Goal: Information Seeking & Learning: Learn about a topic

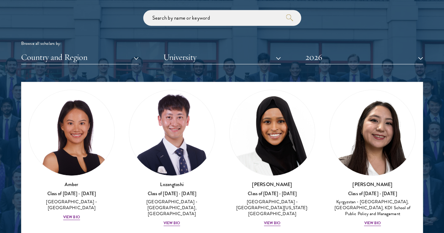
scroll to position [33, 0]
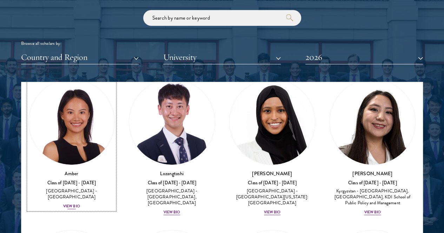
click at [80, 204] on div "View Bio" at bounding box center [71, 207] width 17 height 6
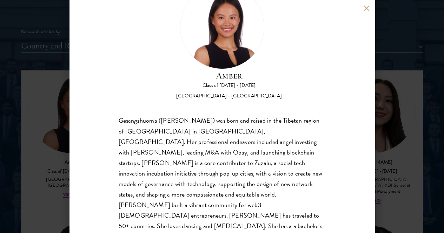
scroll to position [845, 0]
click at [366, 6] on button at bounding box center [366, 8] width 6 height 6
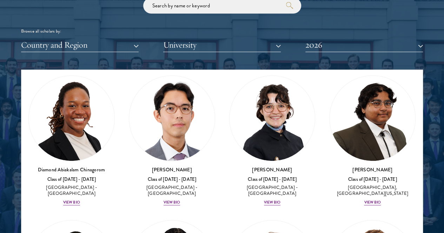
scroll to position [177, 0]
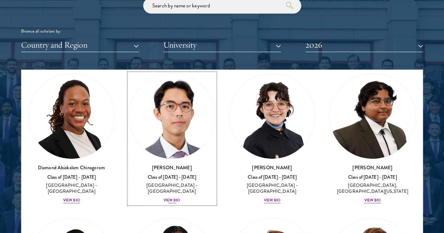
click at [163, 198] on div "View Bio" at bounding box center [171, 201] width 17 height 6
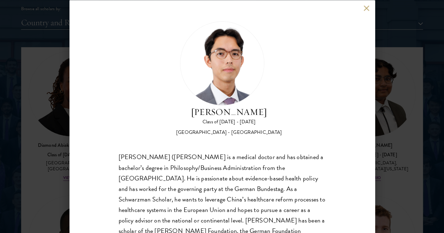
click at [365, 8] on button at bounding box center [366, 8] width 6 height 6
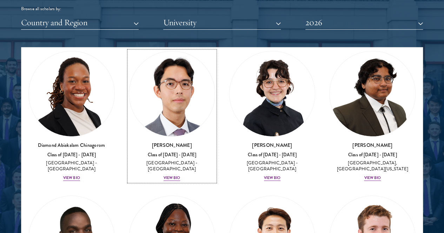
scroll to position [176, 0]
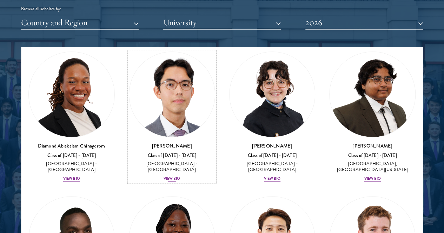
click at [163, 176] on div "View Bio" at bounding box center [171, 179] width 17 height 6
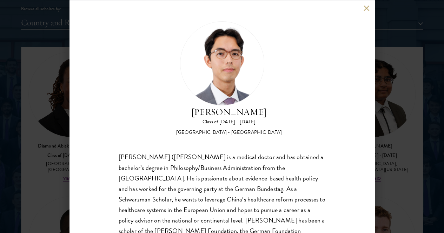
click at [367, 8] on button at bounding box center [366, 8] width 6 height 6
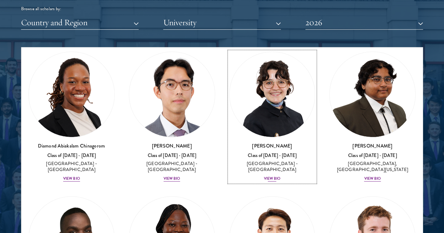
click at [264, 176] on div "View Bio" at bounding box center [272, 179] width 17 height 6
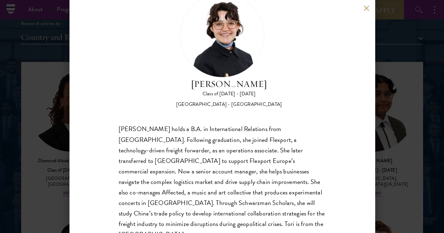
scroll to position [26, 0]
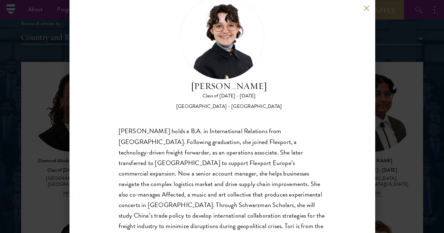
click at [367, 8] on button at bounding box center [366, 8] width 6 height 6
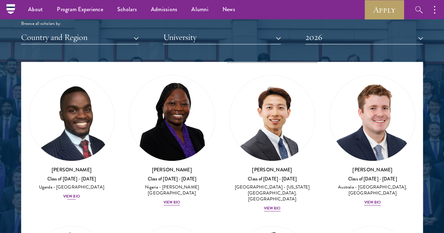
scroll to position [313, 0]
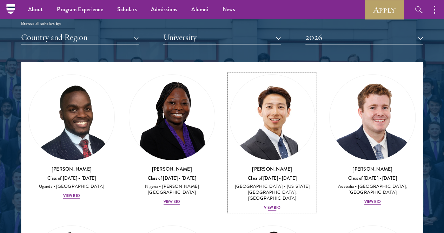
click at [264, 205] on div "View Bio" at bounding box center [272, 208] width 17 height 6
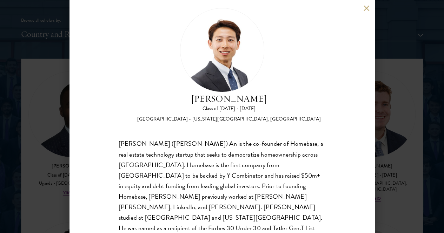
scroll to position [856, 0]
click at [367, 9] on button at bounding box center [366, 8] width 6 height 6
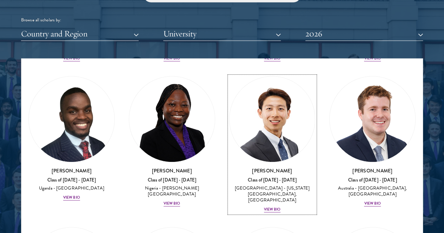
scroll to position [308, 0]
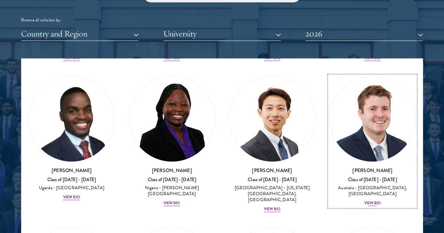
click at [329, 167] on div "Jack Anderson Class of 2025 - 2026 Australia - University of Western Australia,…" at bounding box center [372, 187] width 86 height 40
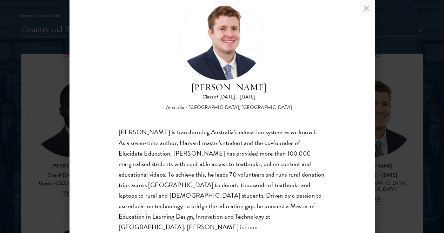
scroll to position [861, 0]
click at [368, 9] on button at bounding box center [366, 8] width 6 height 6
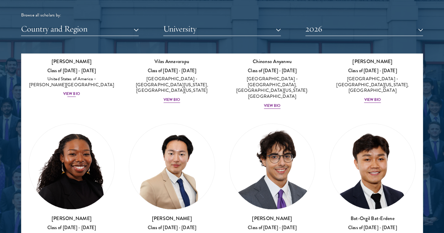
scroll to position [567, 0]
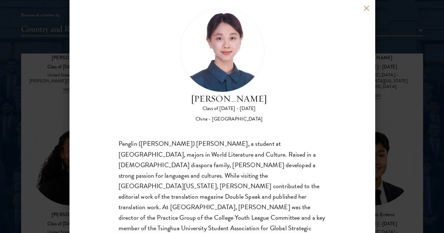
scroll to position [25, 0]
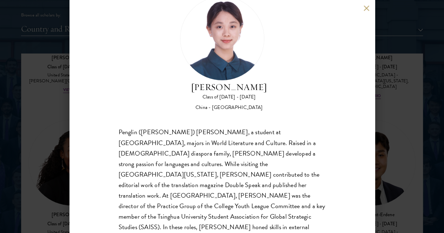
click at [363, 5] on div "Claire Chen Class of 2025 - 2026 China - Tsinghua University Penglin (Claire) C…" at bounding box center [221, 116] width 305 height 233
click at [369, 8] on button at bounding box center [366, 8] width 6 height 6
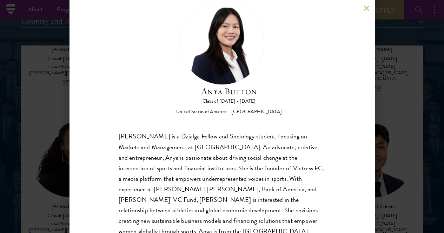
scroll to position [25, 0]
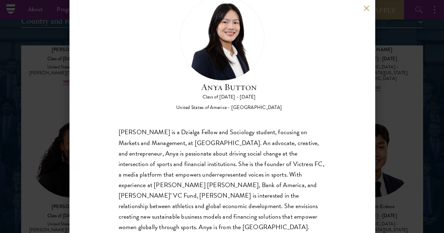
click at [366, 12] on div "Anya Button Class of 2025 - 2026 United States of America - Duke University Any…" at bounding box center [221, 116] width 305 height 233
click at [366, 9] on button at bounding box center [366, 8] width 6 height 6
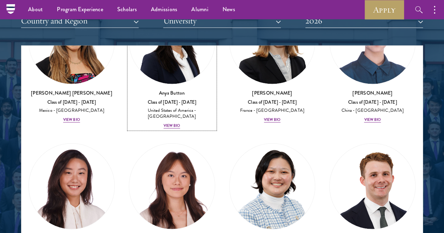
scroll to position [832, 0]
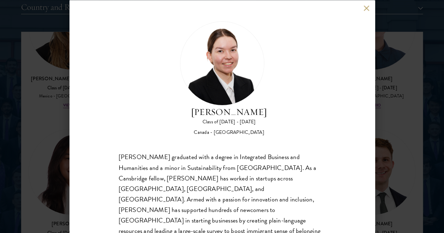
click at [366, 8] on button at bounding box center [366, 8] width 6 height 6
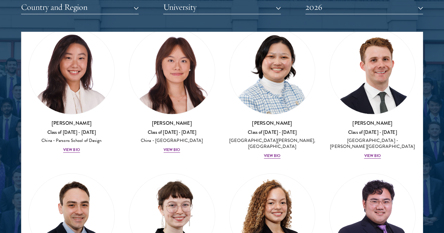
scroll to position [934, 0]
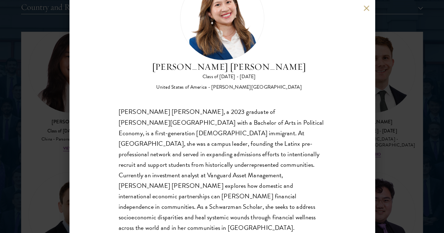
scroll to position [48, 0]
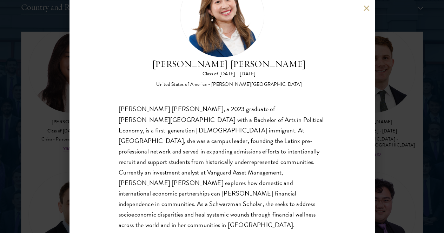
click at [366, 7] on button at bounding box center [366, 8] width 6 height 6
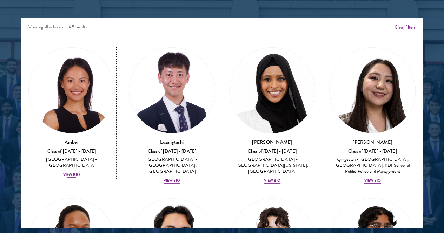
click at [80, 172] on div "View Bio" at bounding box center [71, 175] width 17 height 6
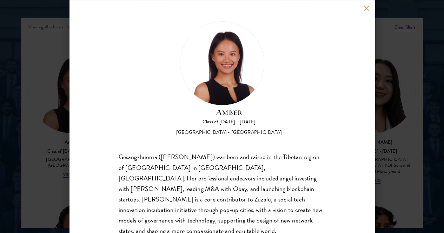
click at [364, 6] on button at bounding box center [366, 8] width 6 height 6
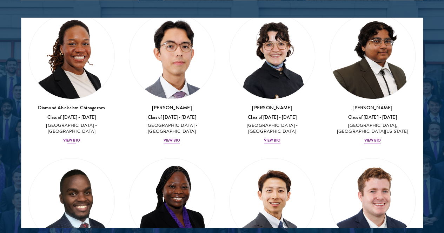
scroll to position [189, 0]
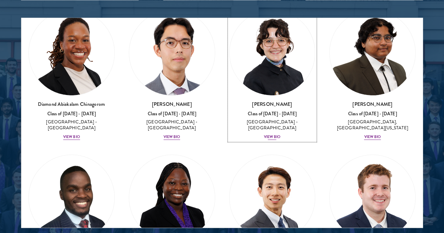
click at [264, 134] on div "View Bio" at bounding box center [272, 137] width 17 height 6
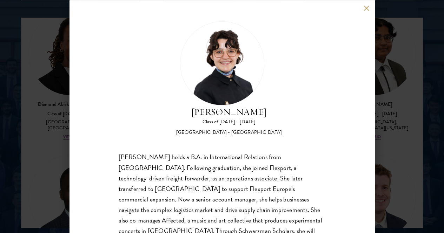
click at [363, 9] on button at bounding box center [366, 8] width 6 height 6
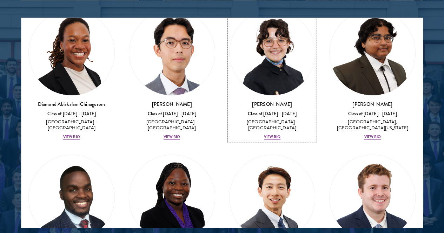
scroll to position [176, 0]
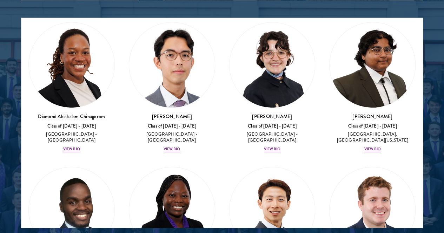
click at [222, 109] on div "Victoria Agostini Class of 2025 - 2026 United States of America - Pomona Colleg…" at bounding box center [272, 87] width 100 height 145
click at [264, 147] on div "View Bio" at bounding box center [272, 150] width 17 height 6
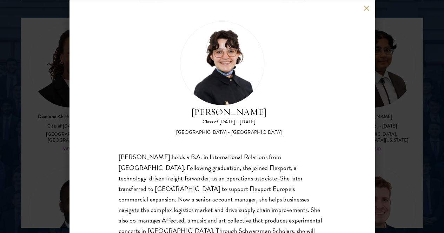
click at [369, 9] on button at bounding box center [366, 8] width 6 height 6
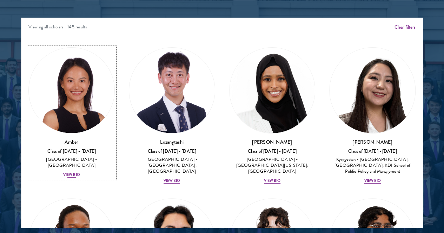
click at [80, 172] on div "View Bio" at bounding box center [71, 175] width 17 height 6
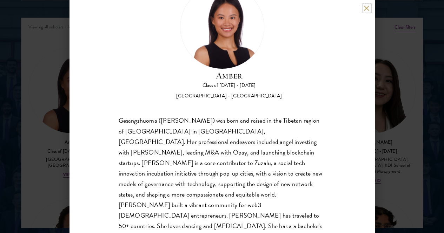
scroll to position [15, 0]
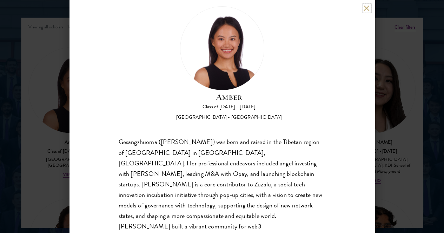
click at [366, 7] on button at bounding box center [366, 8] width 6 height 6
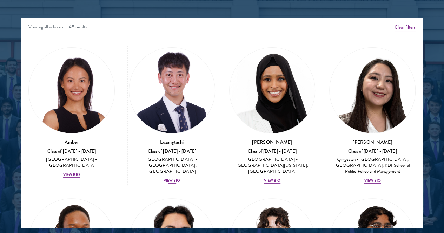
click at [163, 178] on div "View Bio" at bounding box center [171, 181] width 17 height 6
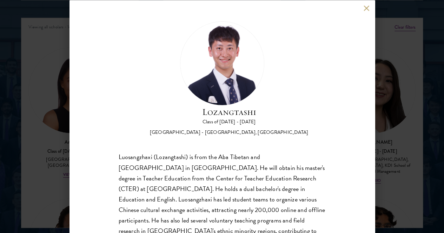
scroll to position [48, 0]
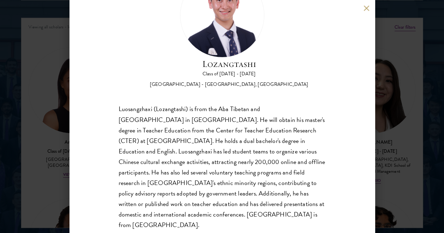
click at [360, 7] on div "Lozangtashi Class of 2025 - 2026 China - South-Central Minzu University, Beijin…" at bounding box center [221, 116] width 305 height 233
click at [366, 7] on button at bounding box center [366, 8] width 6 height 6
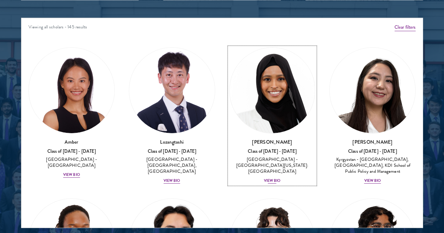
click at [264, 178] on div "View Bio" at bounding box center [272, 181] width 17 height 6
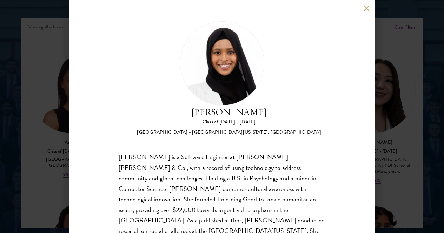
scroll to position [13, 0]
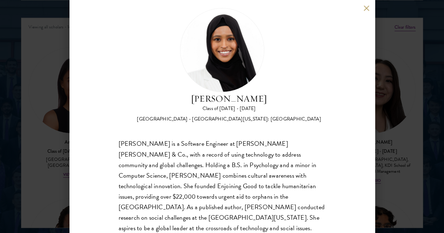
click at [367, 8] on button at bounding box center [366, 8] width 6 height 6
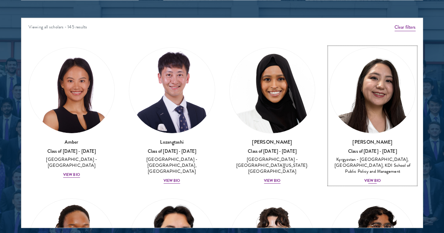
click at [329, 157] on div "Nurzada Abdivalieva Class of 2025 - 2026 Kyrgyzstan - American University of Ce…" at bounding box center [372, 162] width 86 height 46
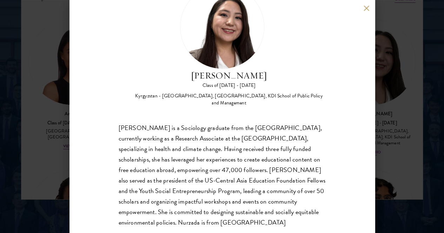
scroll to position [926, 0]
click at [362, 8] on div "Nurzada Abdivalieva Class of 2025 - 2026 Kyrgyzstan - American University of Ce…" at bounding box center [221, 116] width 305 height 233
click at [365, 8] on button at bounding box center [366, 8] width 6 height 6
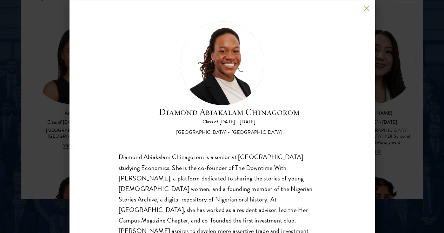
scroll to position [13, 0]
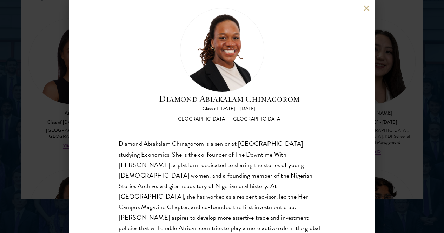
click at [364, 6] on button at bounding box center [366, 8] width 6 height 6
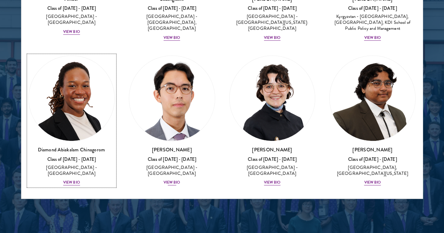
scroll to position [114, 0]
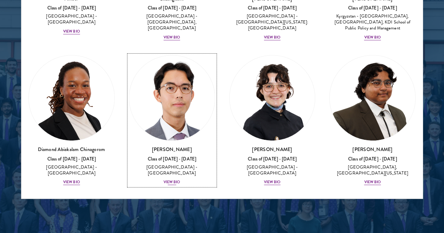
click at [163, 180] on div "View Bio" at bounding box center [171, 183] width 17 height 6
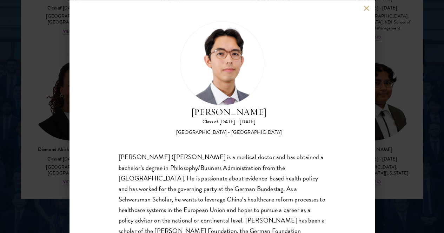
scroll to position [25, 0]
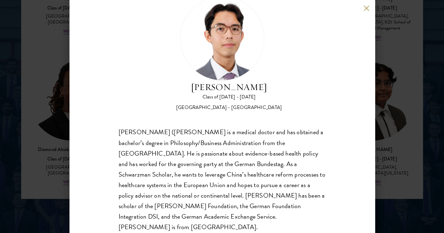
click at [364, 7] on button at bounding box center [366, 8] width 6 height 6
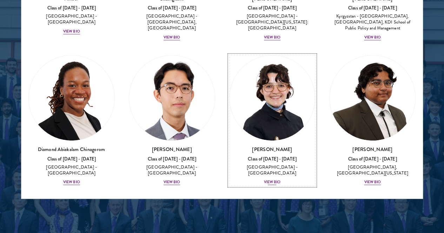
click at [264, 180] on div "View Bio" at bounding box center [272, 183] width 17 height 6
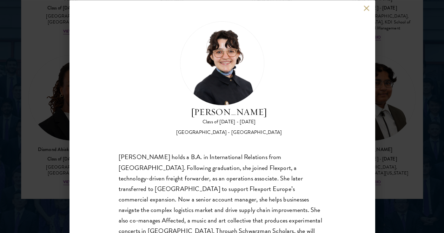
click at [13, 90] on div "Victoria Agostini Class of 2025 - 2026 United States of America - Pomona Colleg…" at bounding box center [222, 116] width 444 height 233
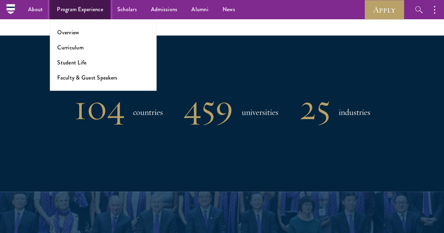
scroll to position [523, 0]
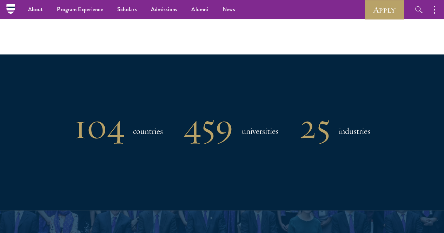
click at [265, 89] on div "104 countries 459 universities 25 industries" at bounding box center [222, 132] width 402 height 156
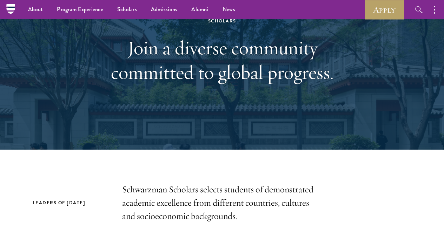
scroll to position [0, 0]
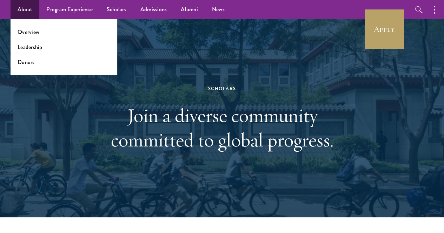
click at [27, 8] on link "About" at bounding box center [25, 9] width 29 height 19
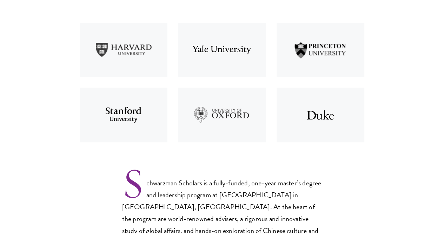
scroll to position [311, 0]
click at [116, 46] on img at bounding box center [123, 49] width 99 height 65
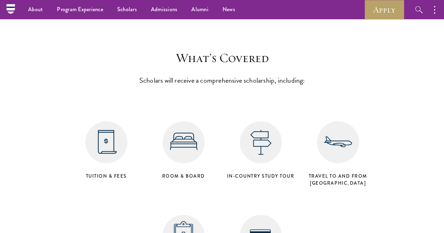
scroll to position [2750, 0]
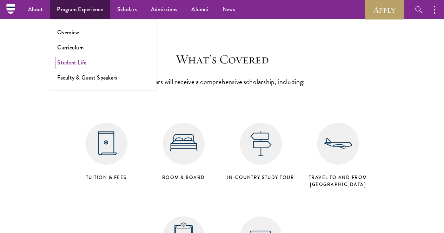
click at [74, 60] on link "Student Life" at bounding box center [71, 63] width 29 height 8
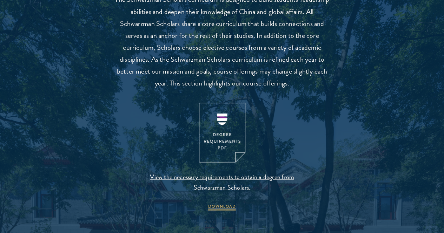
scroll to position [660, 0]
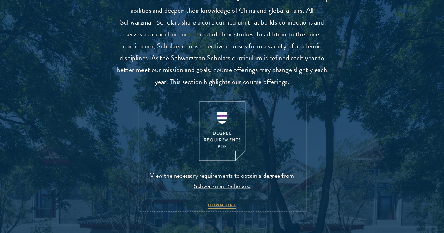
click at [221, 157] on img at bounding box center [222, 131] width 46 height 60
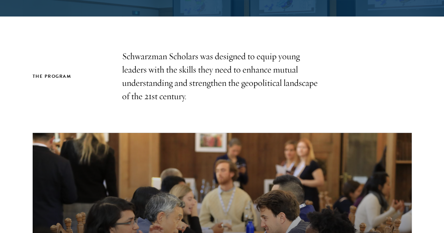
scroll to position [0, 0]
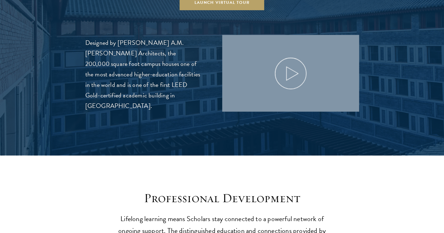
scroll to position [805, 0]
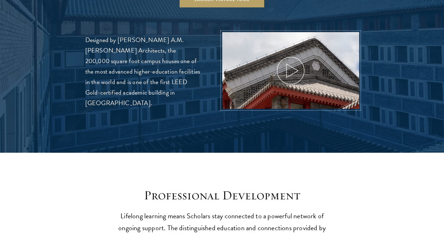
click at [294, 64] on icon at bounding box center [291, 71] width 32 height 32
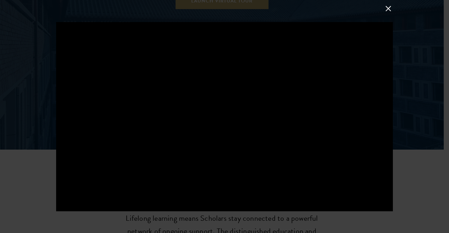
click at [387, 8] on button at bounding box center [388, 8] width 9 height 9
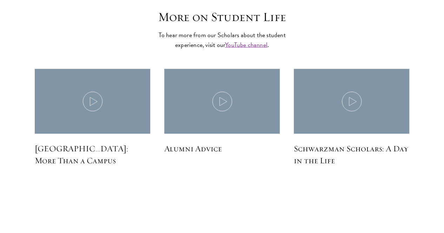
scroll to position [2005, 0]
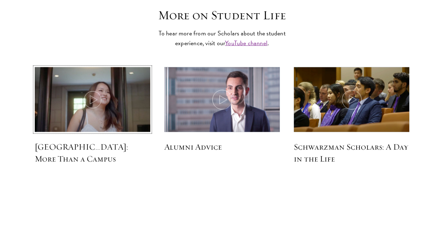
click at [90, 90] on icon at bounding box center [93, 100] width 20 height 20
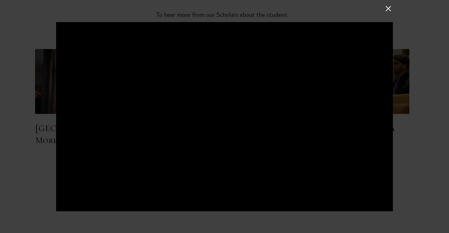
click at [389, 8] on button at bounding box center [388, 8] width 9 height 9
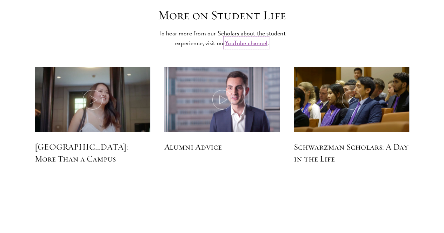
click at [244, 38] on link "YouTube channel" at bounding box center [246, 42] width 42 height 9
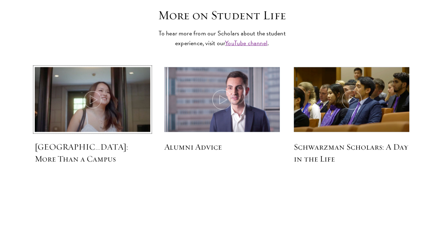
click at [94, 90] on icon at bounding box center [93, 100] width 20 height 20
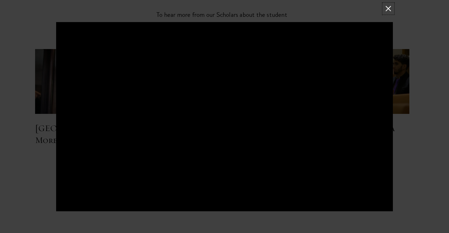
click at [385, 6] on button at bounding box center [388, 8] width 9 height 9
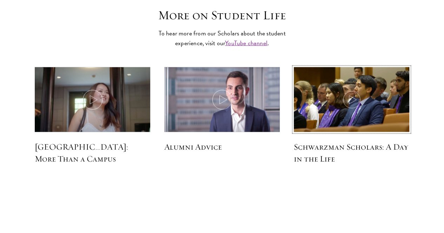
click at [344, 90] on icon at bounding box center [352, 100] width 20 height 20
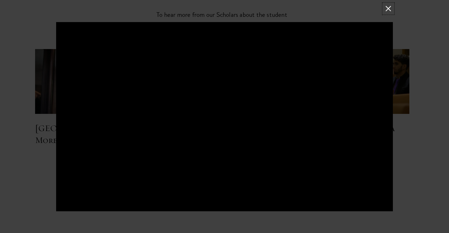
click at [387, 8] on button at bounding box center [388, 8] width 9 height 9
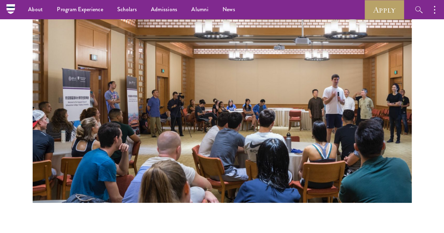
scroll to position [930, 0]
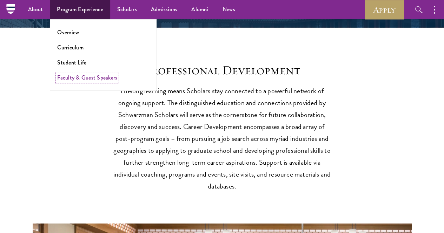
click at [75, 78] on link "Faculty & Guest Speakers" at bounding box center [87, 78] width 60 height 8
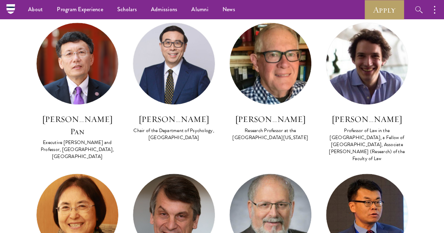
scroll to position [1467, 0]
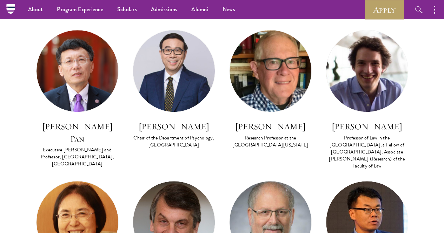
drag, startPoint x: 309, startPoint y: 139, endPoint x: 361, endPoint y: 150, distance: 53.9
click at [361, 150] on div "FACULTY BIO Jeremias Adams-Prassl Professor of Law in the University of Oxford,…" at bounding box center [366, 105] width 96 height 151
copy h3 "Jeremias Adams-Prassl"
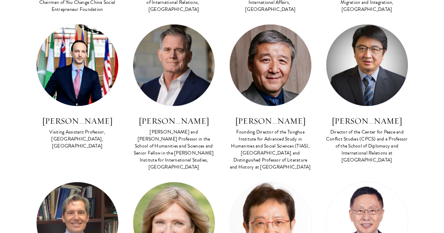
scroll to position [2098, 0]
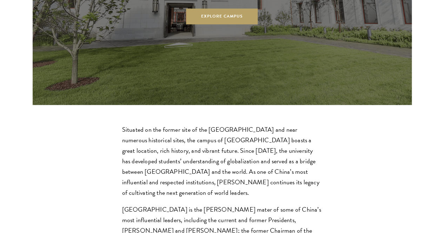
scroll to position [1883, 0]
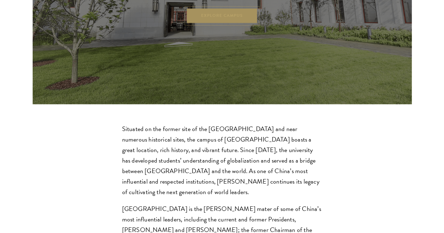
click at [228, 24] on link "Explore Campus" at bounding box center [222, 16] width 72 height 16
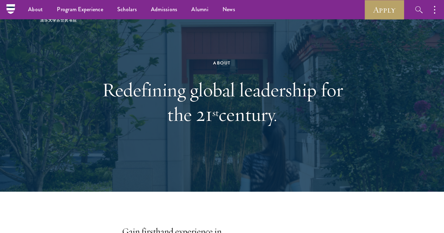
scroll to position [0, 0]
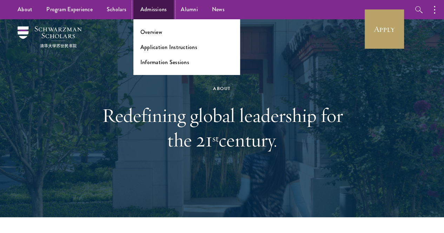
click at [151, 10] on link "Admissions" at bounding box center [153, 9] width 41 height 19
